Goal: Transaction & Acquisition: Purchase product/service

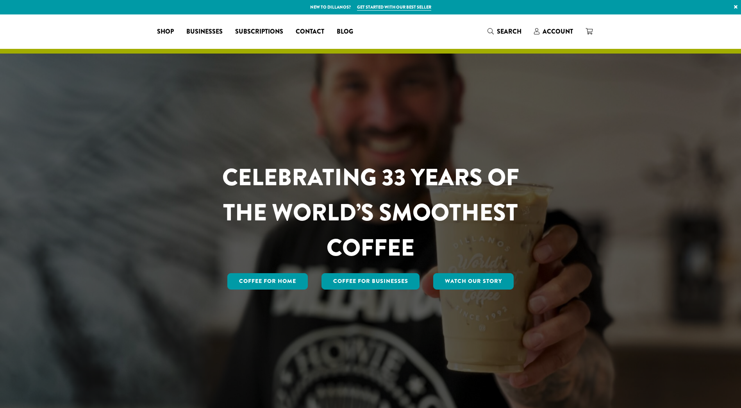
click at [552, 32] on span "Account" at bounding box center [557, 31] width 30 height 9
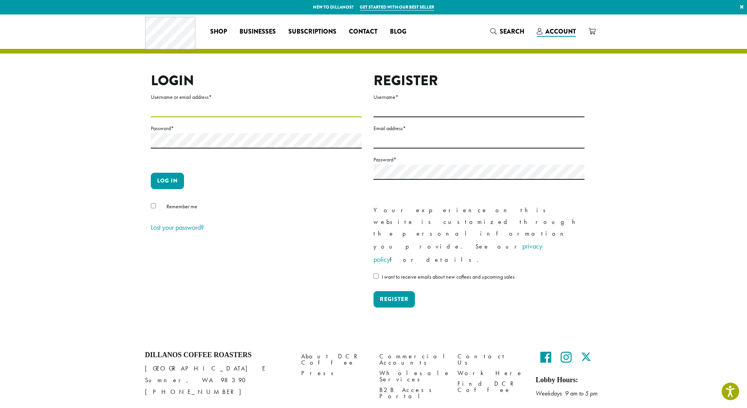
click at [233, 107] on input "Username or email address *" at bounding box center [256, 109] width 211 height 15
type input "**********"
click at [169, 178] on button "Log in" at bounding box center [167, 181] width 33 height 16
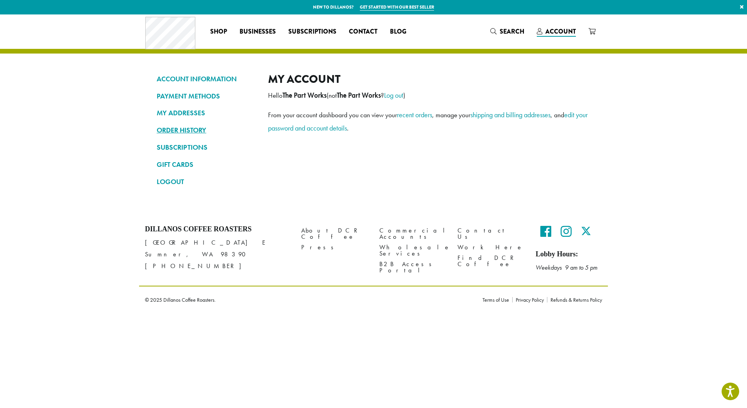
click at [185, 130] on link "ORDER HISTORY" at bounding box center [207, 129] width 100 height 13
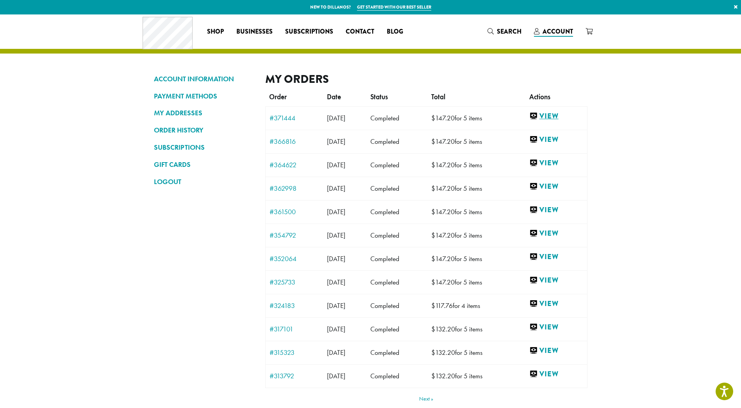
click at [560, 116] on link "View" at bounding box center [556, 116] width 54 height 10
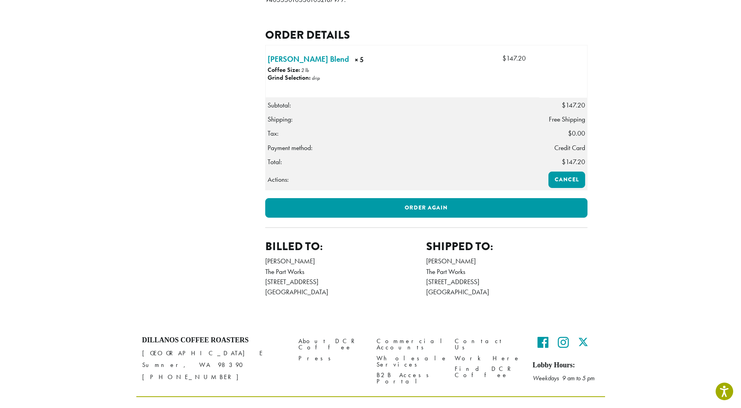
scroll to position [191, 0]
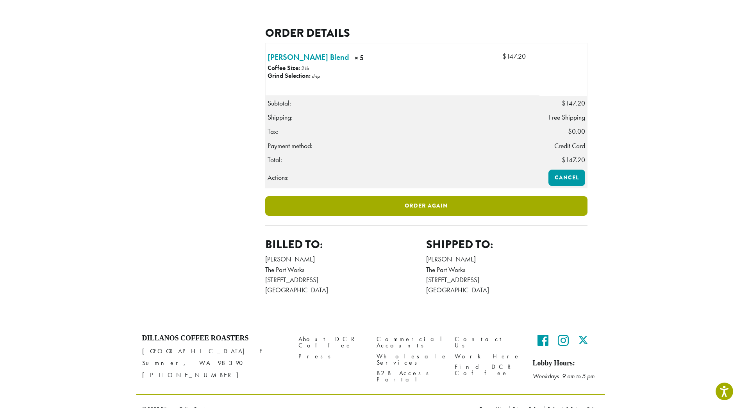
click at [433, 216] on link "Order again" at bounding box center [426, 206] width 322 height 20
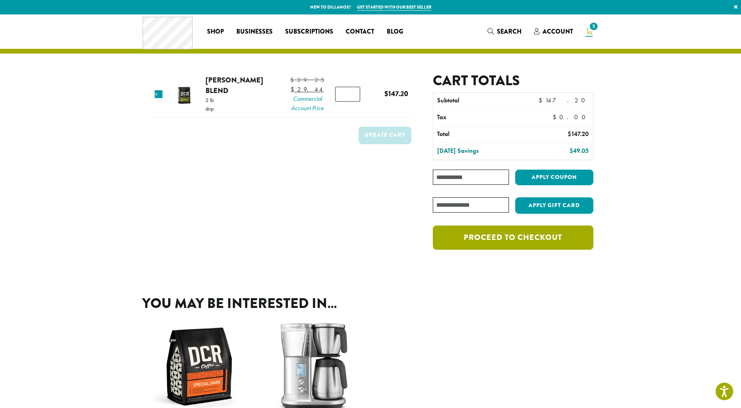
click at [519, 237] on link "Proceed to checkout" at bounding box center [513, 237] width 160 height 24
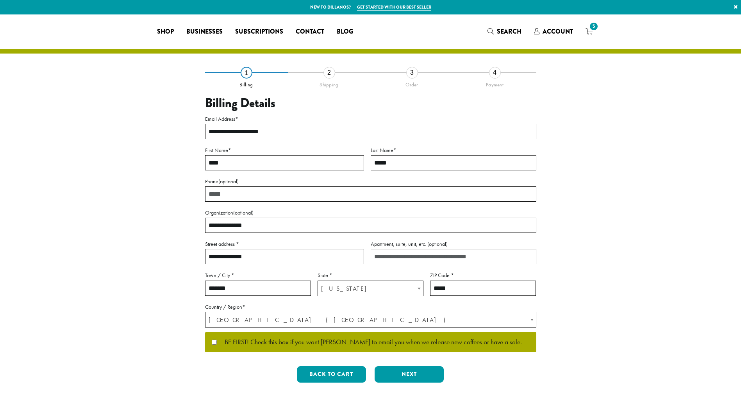
select select "**"
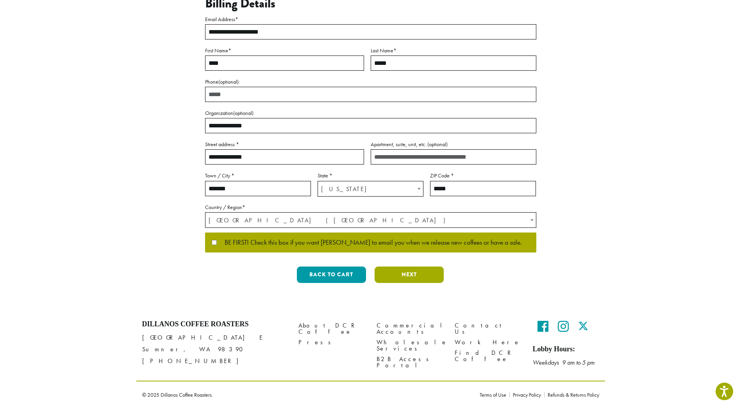
click at [406, 275] on button "Next" at bounding box center [408, 274] width 69 height 16
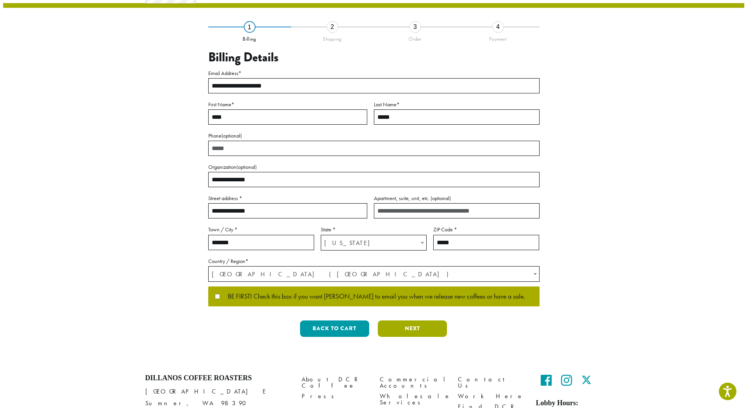
scroll to position [0, 0]
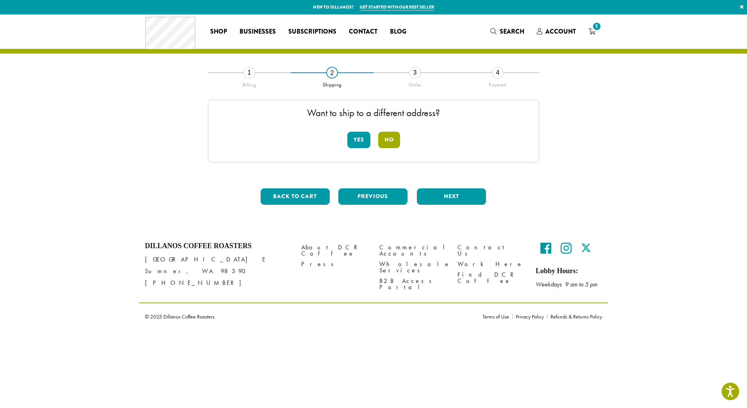
click at [390, 135] on button "No" at bounding box center [389, 140] width 22 height 16
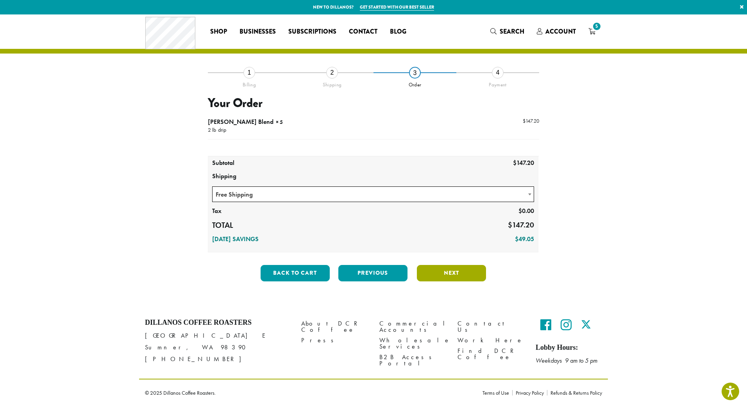
click at [471, 271] on button "Next" at bounding box center [451, 273] width 69 height 16
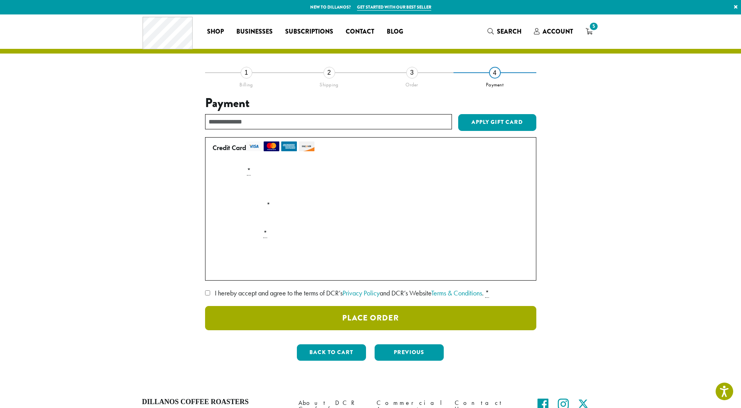
click at [282, 321] on button "Place Order" at bounding box center [370, 318] width 331 height 24
